Goal: Task Accomplishment & Management: Use online tool/utility

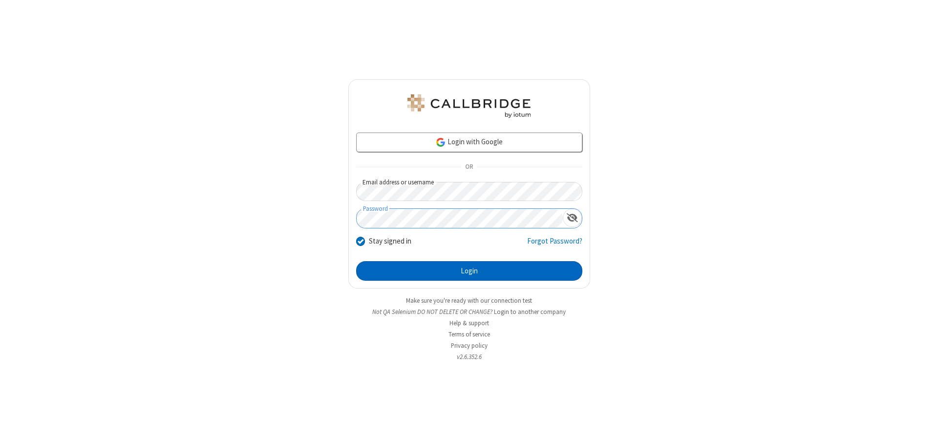
click at [469, 271] on button "Login" at bounding box center [469, 271] width 226 height 20
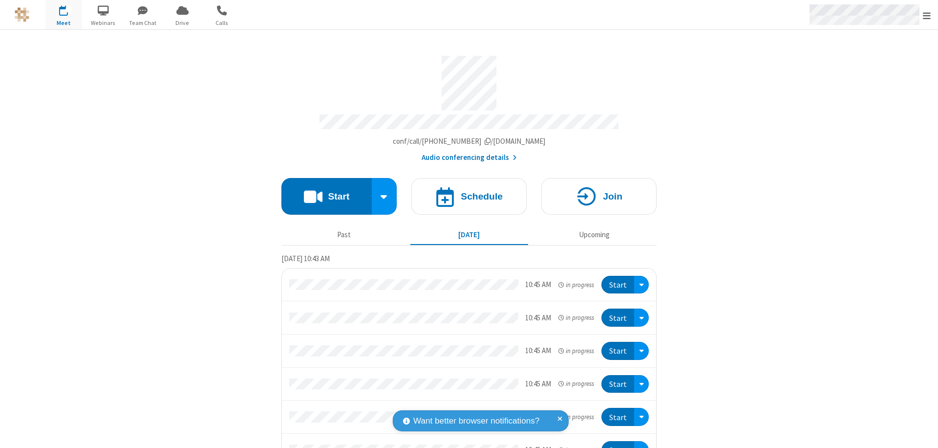
click at [927, 15] on span "Open menu" at bounding box center [927, 16] width 8 height 10
click at [182, 22] on span "Drive" at bounding box center [182, 23] width 37 height 9
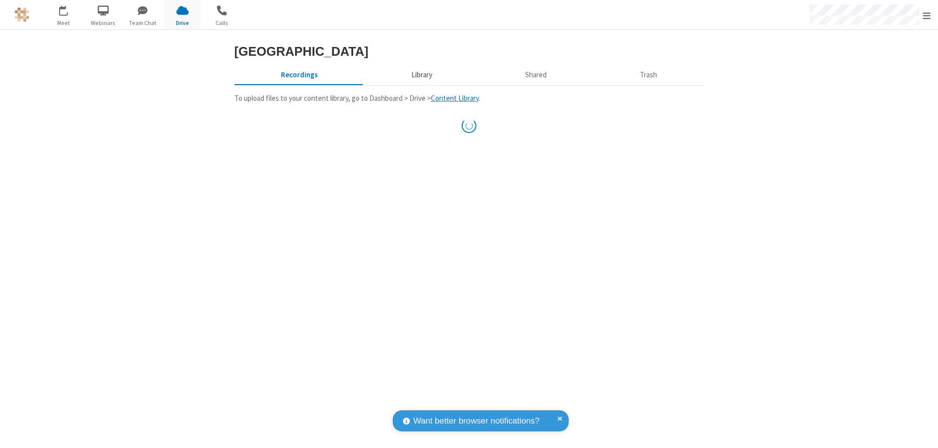
click at [420, 84] on button "Library" at bounding box center [422, 74] width 114 height 19
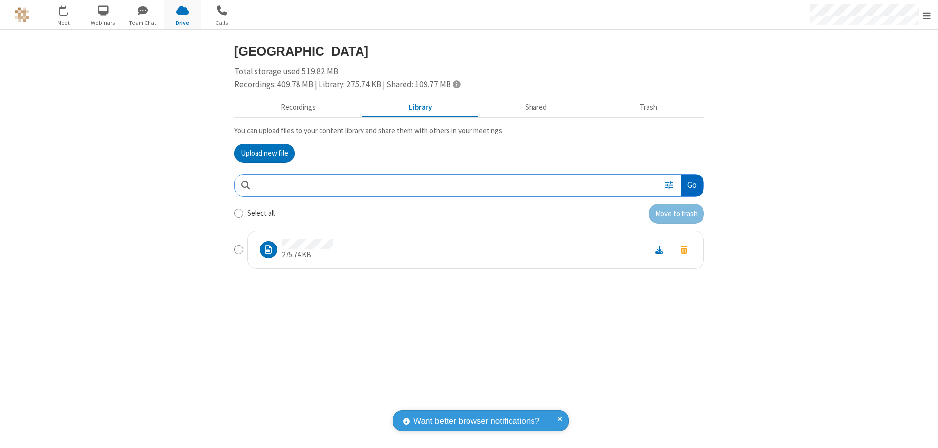
click at [691, 185] on button "Go" at bounding box center [692, 185] width 22 height 22
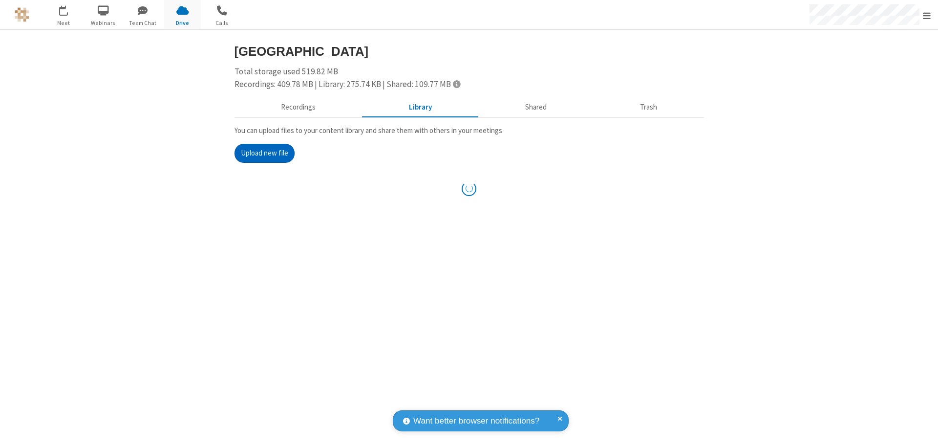
click at [264, 153] on button "Upload new file" at bounding box center [265, 154] width 60 height 20
